Goal: Check status

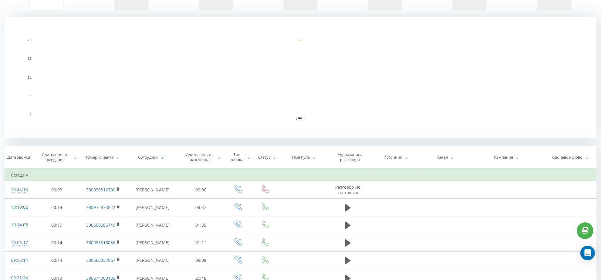
scroll to position [190, 0]
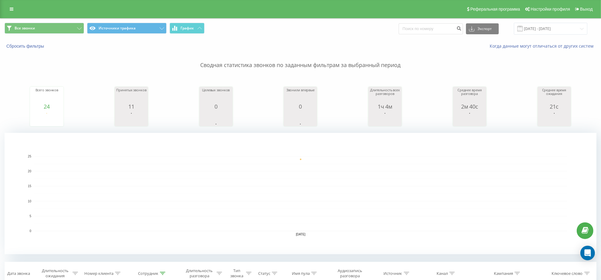
click at [222, 62] on p "Сводная статистика звонков по заданным фильтрам за выбранный период" at bounding box center [301, 59] width 592 height 20
